Goal: Task Accomplishment & Management: Use online tool/utility

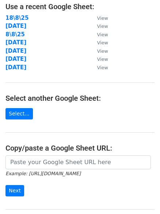
scroll to position [127, 0]
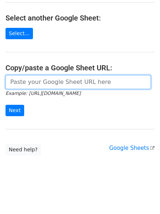
click at [70, 82] on input "url" at bounding box center [77, 82] width 145 height 14
paste input "[URL][DOMAIN_NAME]"
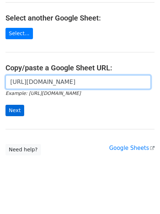
scroll to position [0, 164]
type input "[URL][DOMAIN_NAME]"
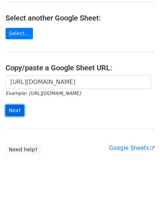
click at [14, 112] on input "Next" at bounding box center [14, 110] width 19 height 11
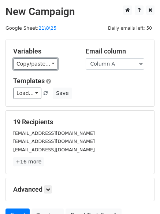
click at [34, 62] on link "Copy/paste..." at bounding box center [35, 63] width 45 height 11
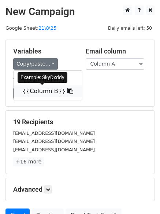
click at [41, 88] on link "{{Column B}}" at bounding box center [48, 91] width 68 height 12
